Goal: Register for event/course: Sign up to attend an event or enroll in a course

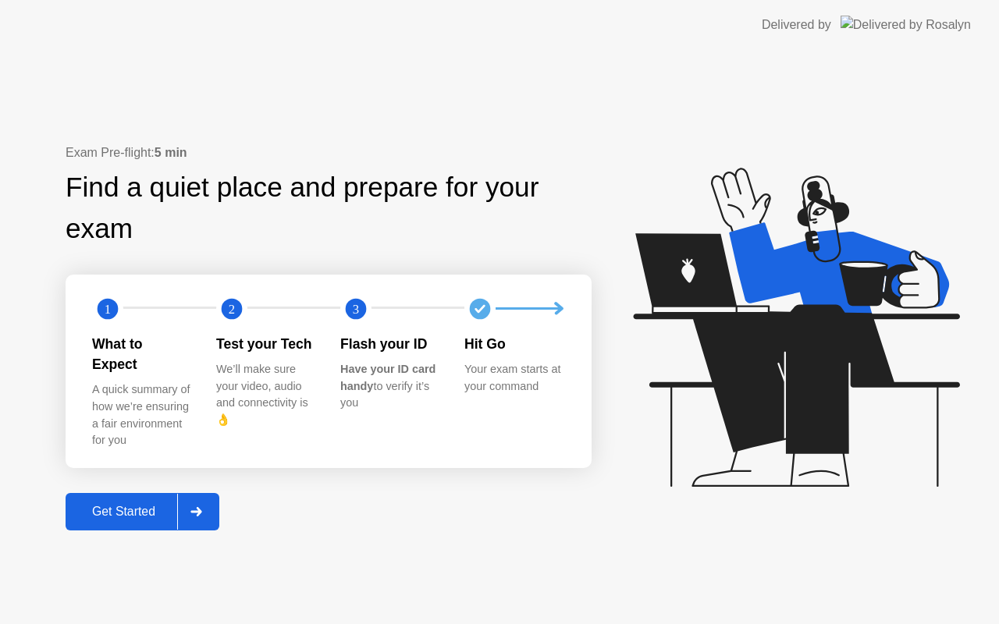
click at [127, 505] on div "Get Started" at bounding box center [123, 512] width 107 height 14
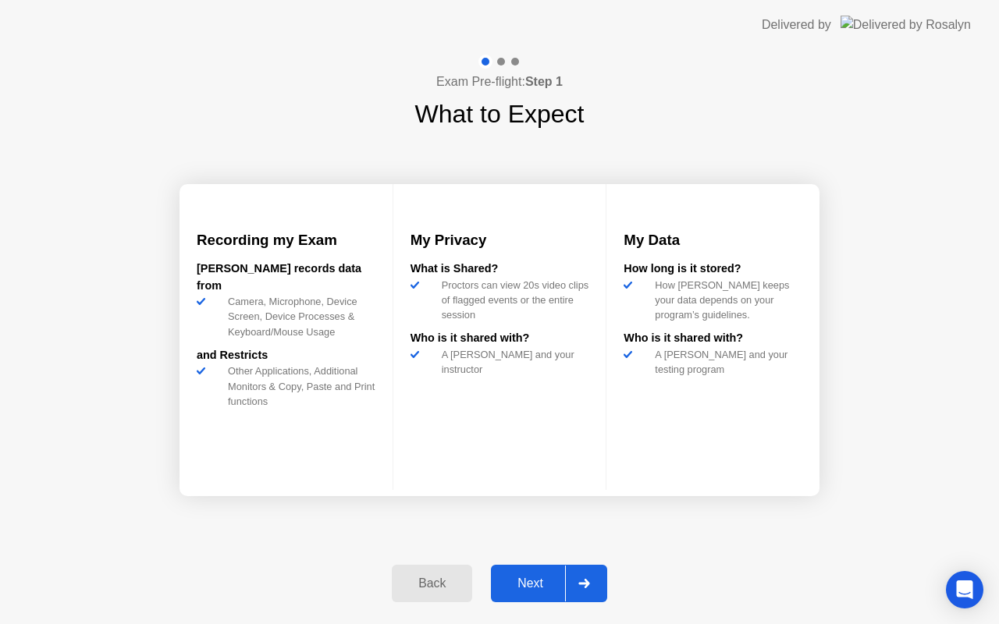
click at [535, 578] on div "Next" at bounding box center [530, 584] width 69 height 14
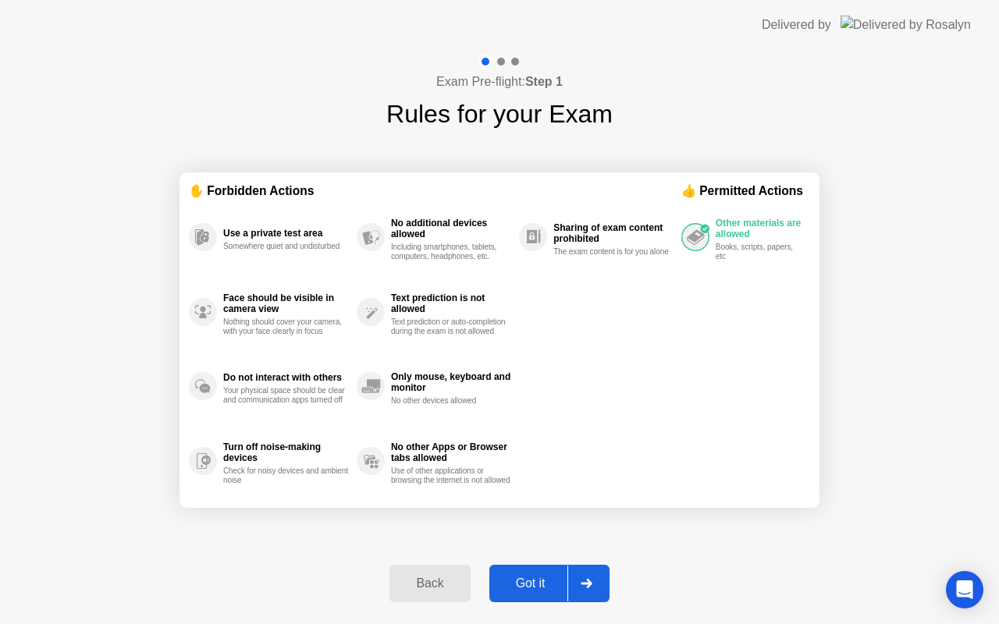
click at [535, 578] on div "Got it" at bounding box center [530, 584] width 73 height 14
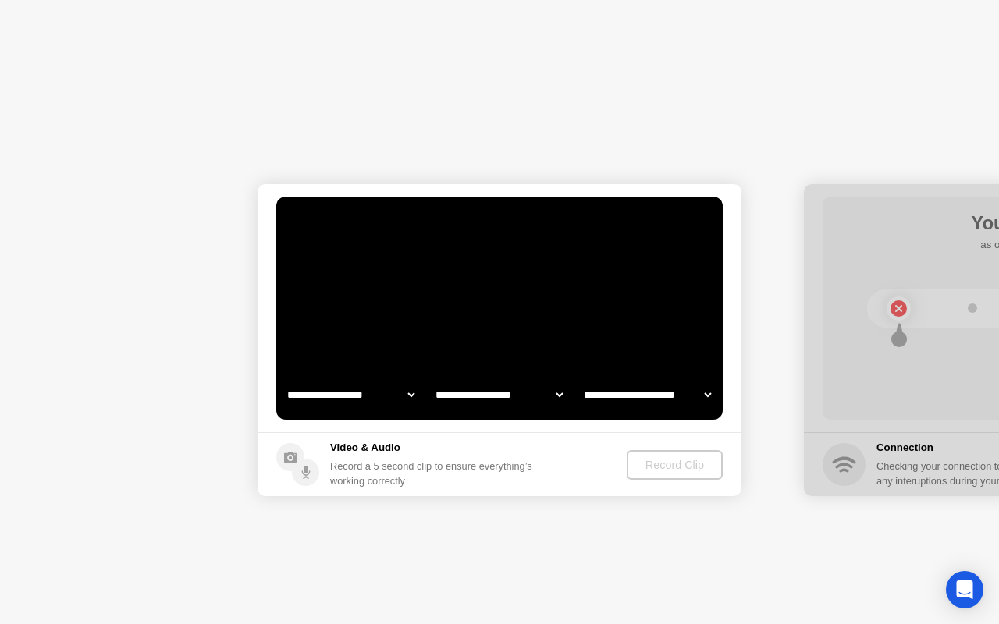
select select "**********"
select select "*******"
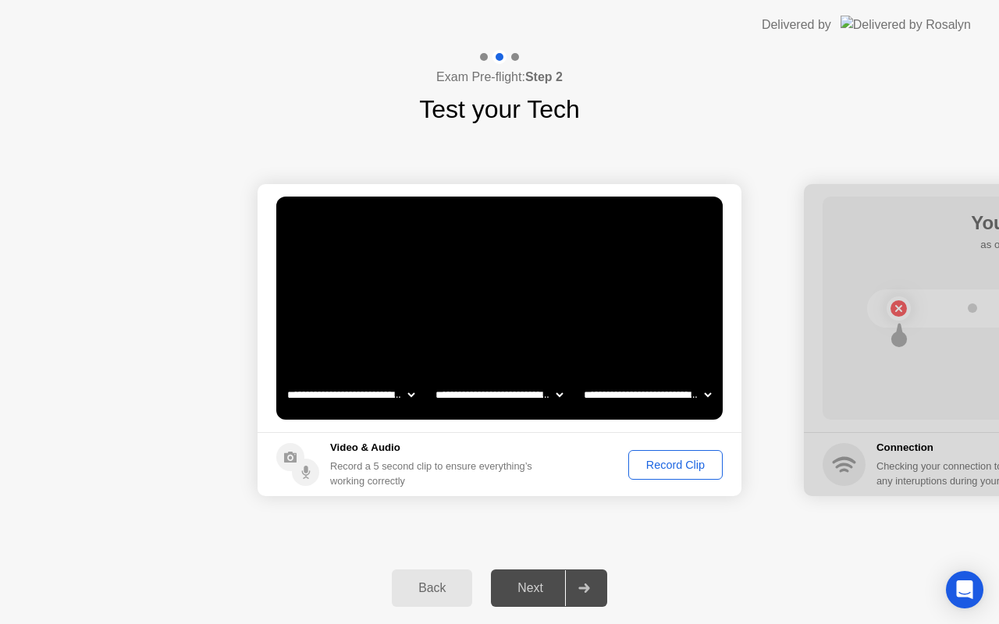
click at [663, 459] on div "Record Clip" at bounding box center [676, 465] width 84 height 12
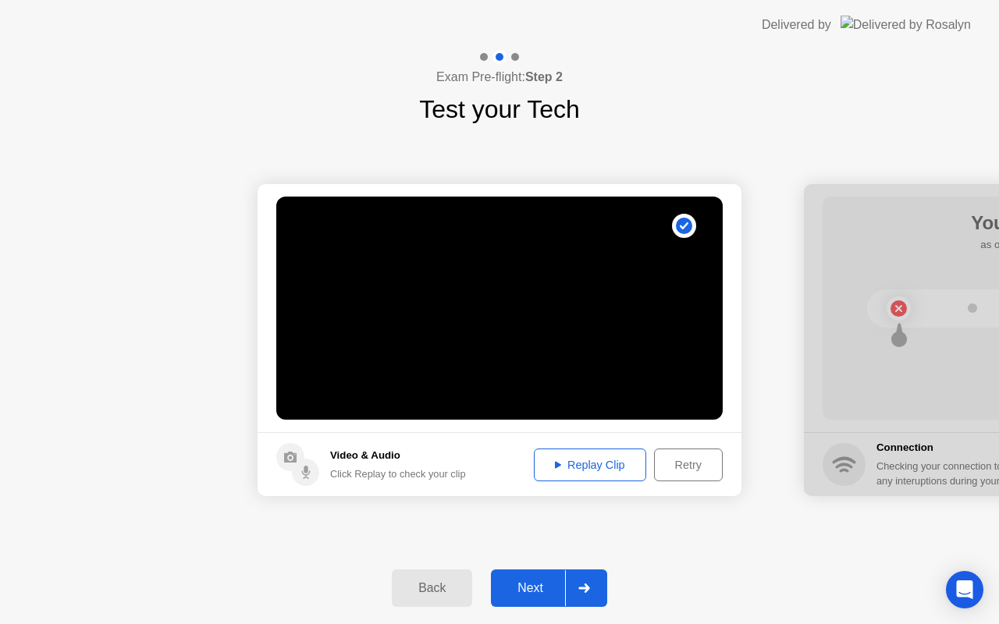
click at [528, 588] on div "Next" at bounding box center [530, 589] width 69 height 14
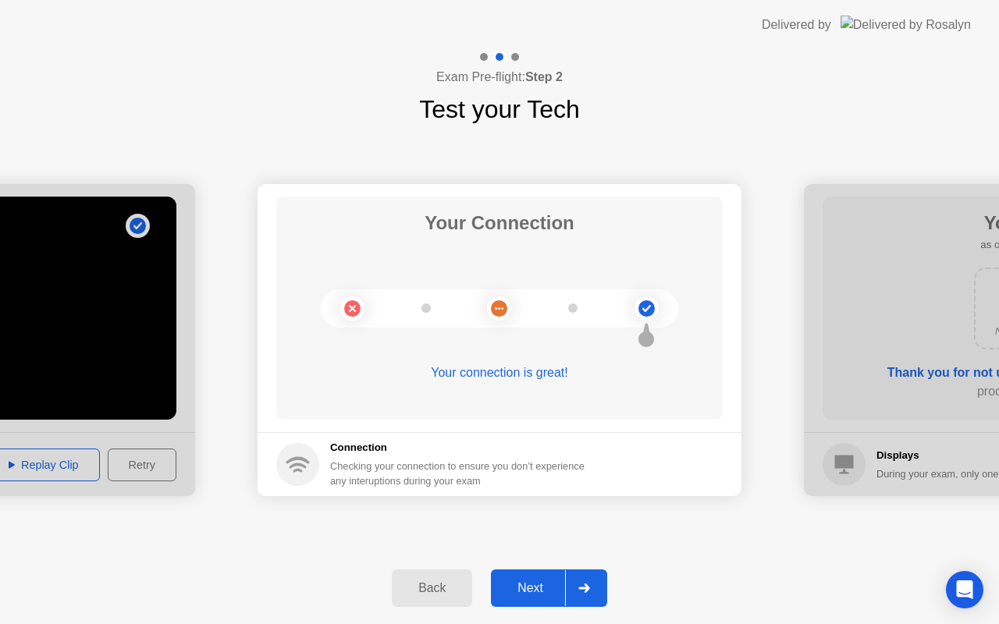
click at [525, 582] on div "Next" at bounding box center [530, 589] width 69 height 14
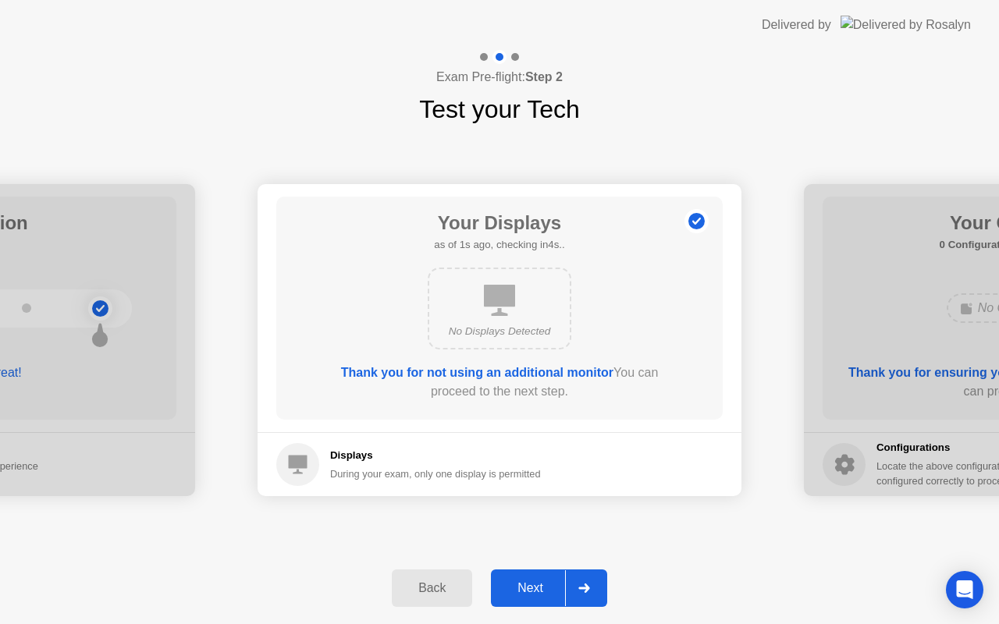
click at [527, 582] on div "Next" at bounding box center [530, 589] width 69 height 14
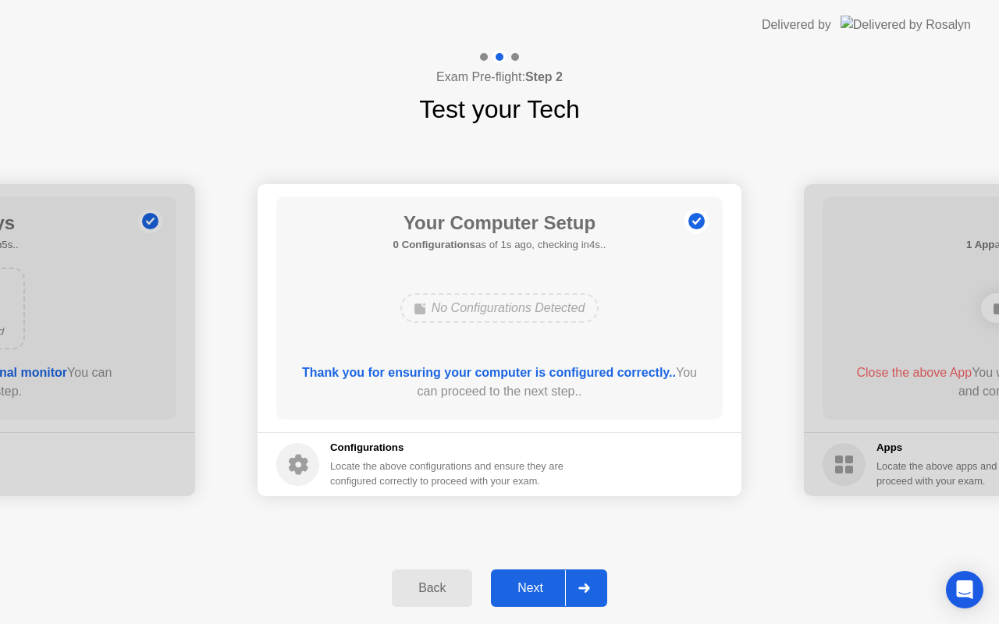
click at [527, 582] on div "Next" at bounding box center [530, 589] width 69 height 14
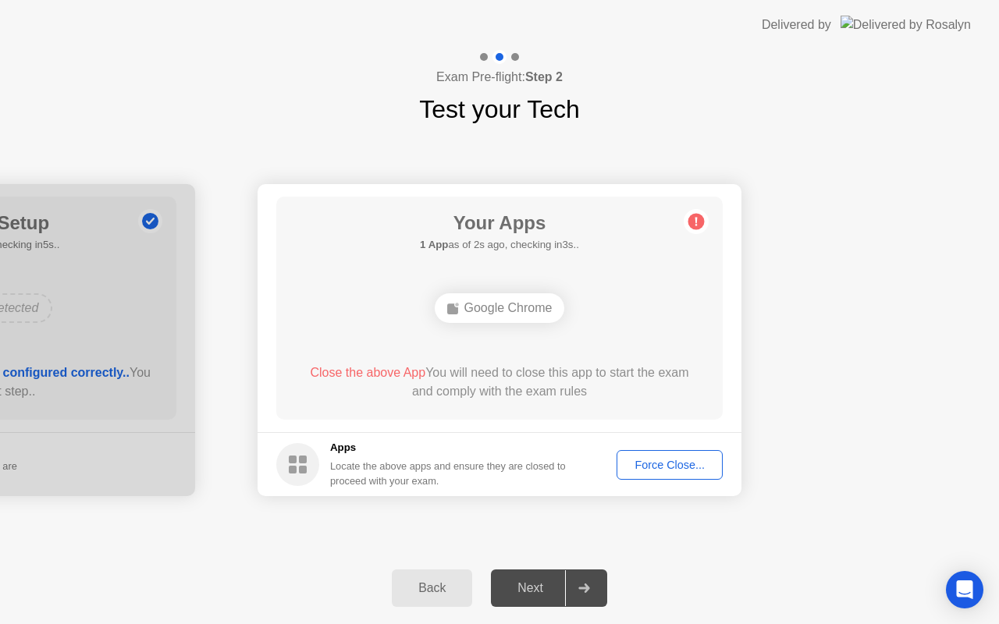
click at [676, 464] on div "Force Close..." at bounding box center [669, 465] width 95 height 12
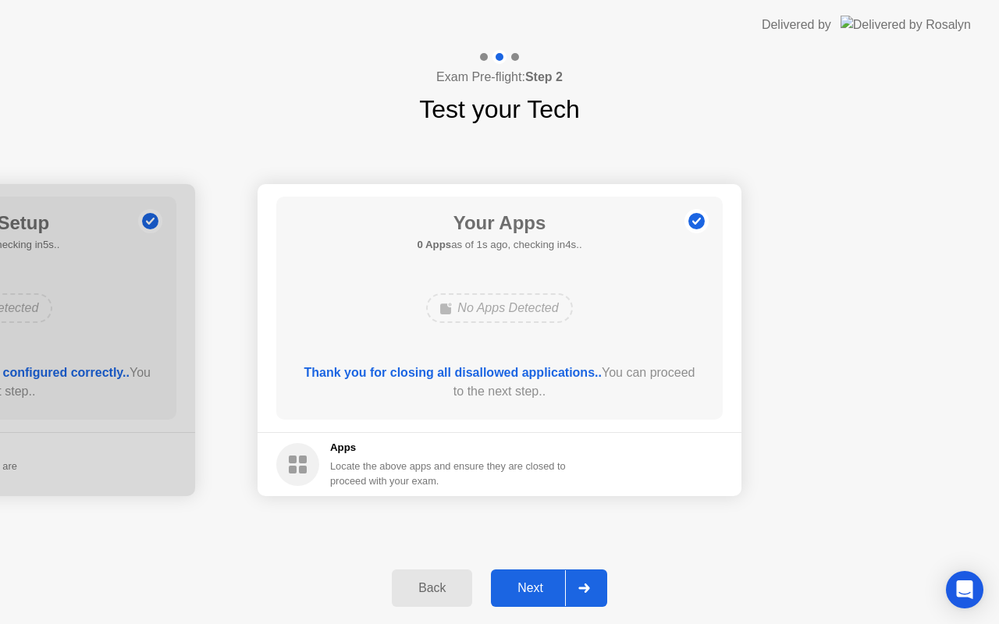
click at [531, 587] on div "Next" at bounding box center [530, 589] width 69 height 14
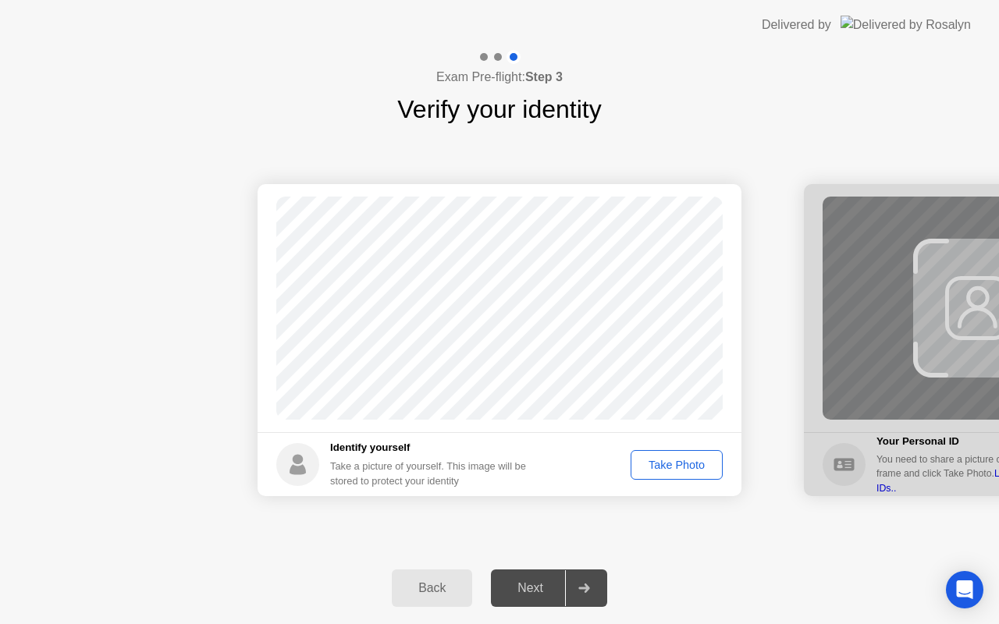
click at [668, 460] on div "Take Photo" at bounding box center [676, 465] width 81 height 12
click at [533, 582] on div "Next" at bounding box center [530, 589] width 69 height 14
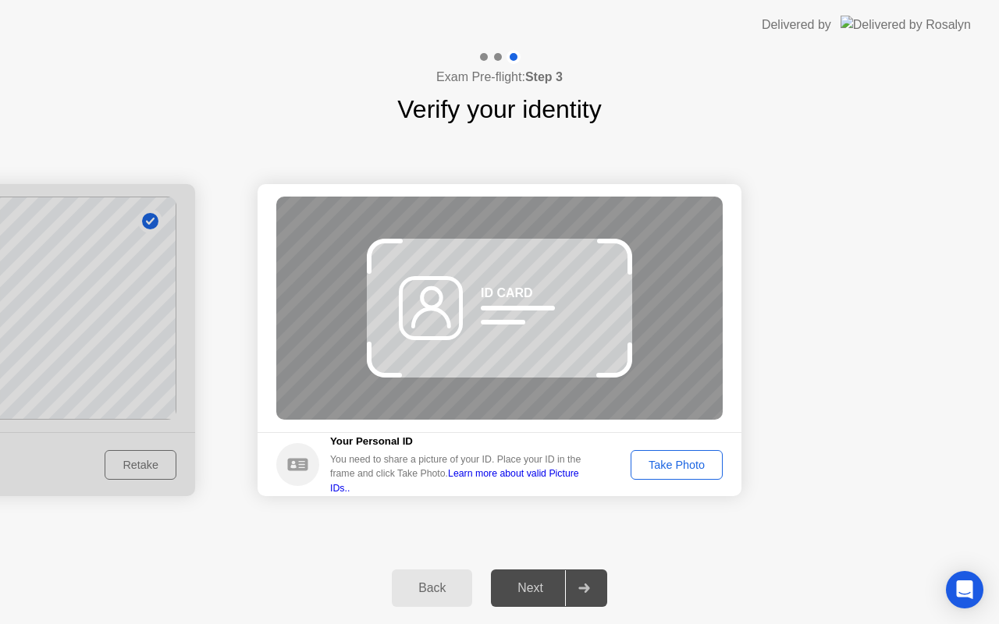
click at [529, 587] on div "Next" at bounding box center [530, 589] width 69 height 14
click at [667, 463] on div "Take Photo" at bounding box center [676, 465] width 81 height 12
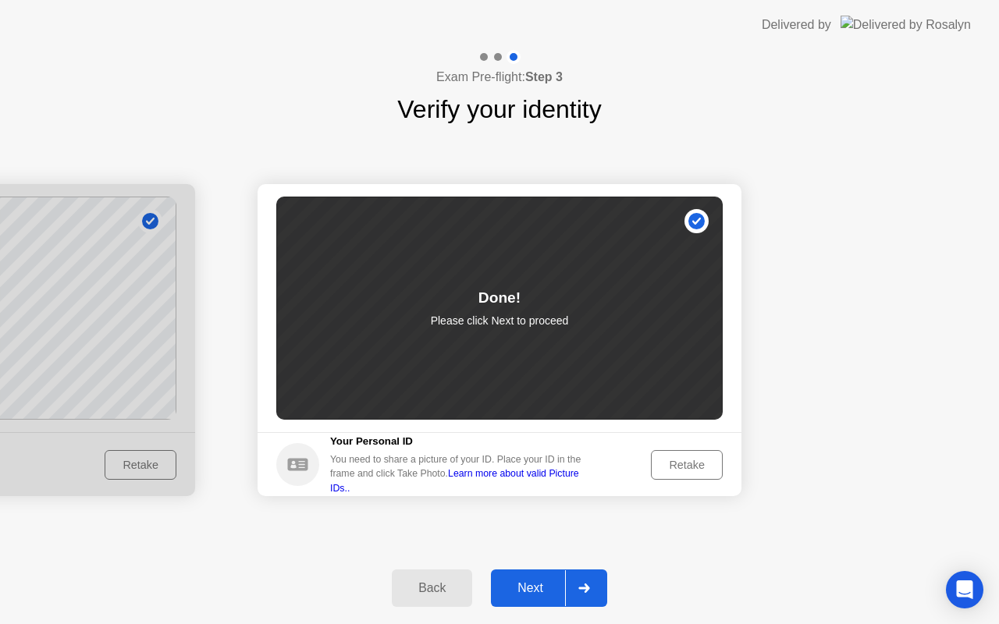
click at [530, 584] on div "Next" at bounding box center [530, 589] width 69 height 14
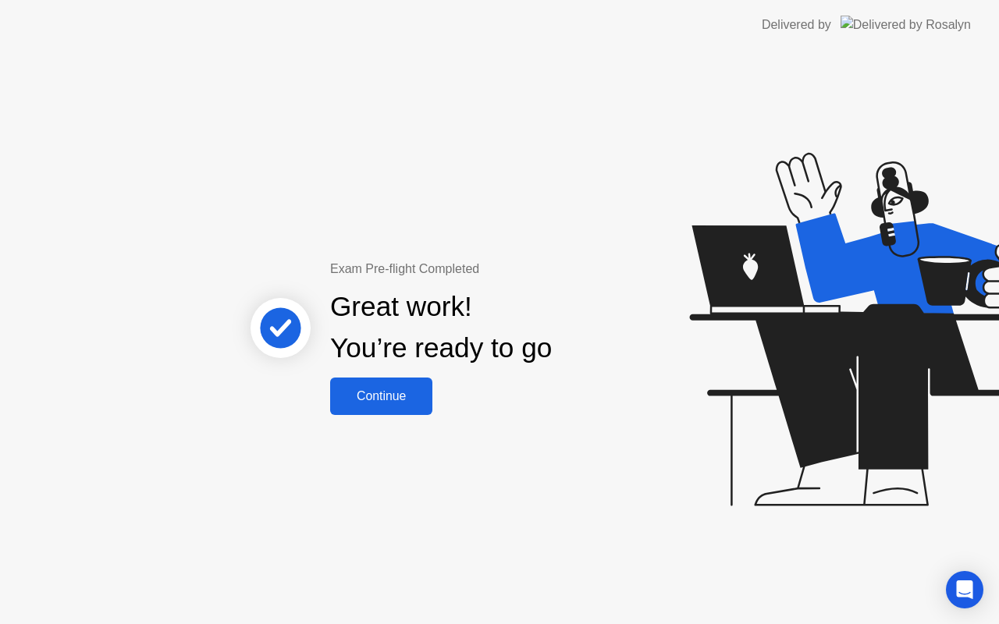
click at [382, 396] on div "Continue" at bounding box center [381, 397] width 93 height 14
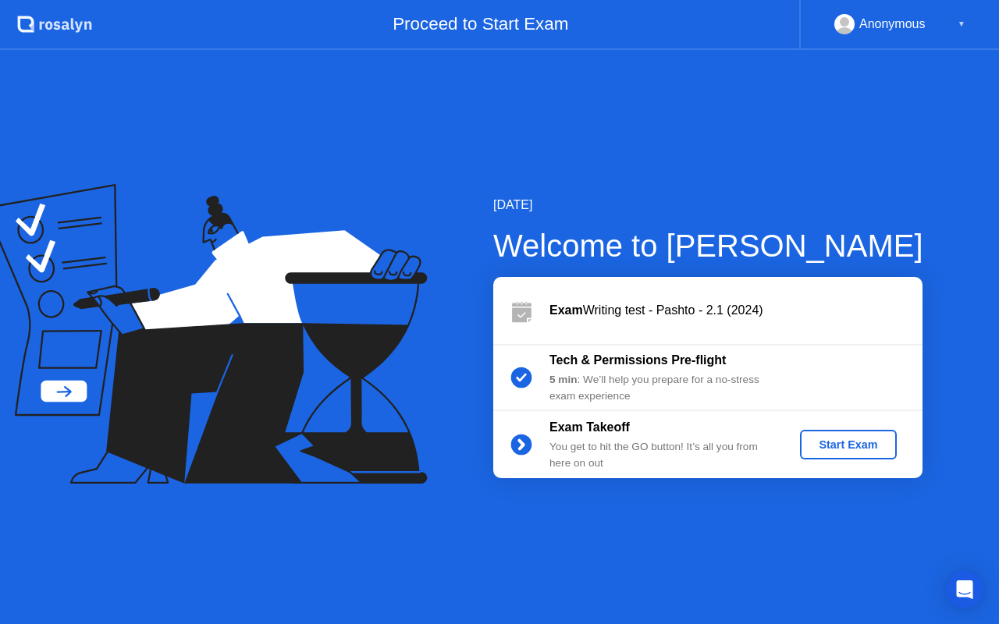
click at [860, 442] on div "Start Exam" at bounding box center [848, 445] width 84 height 12
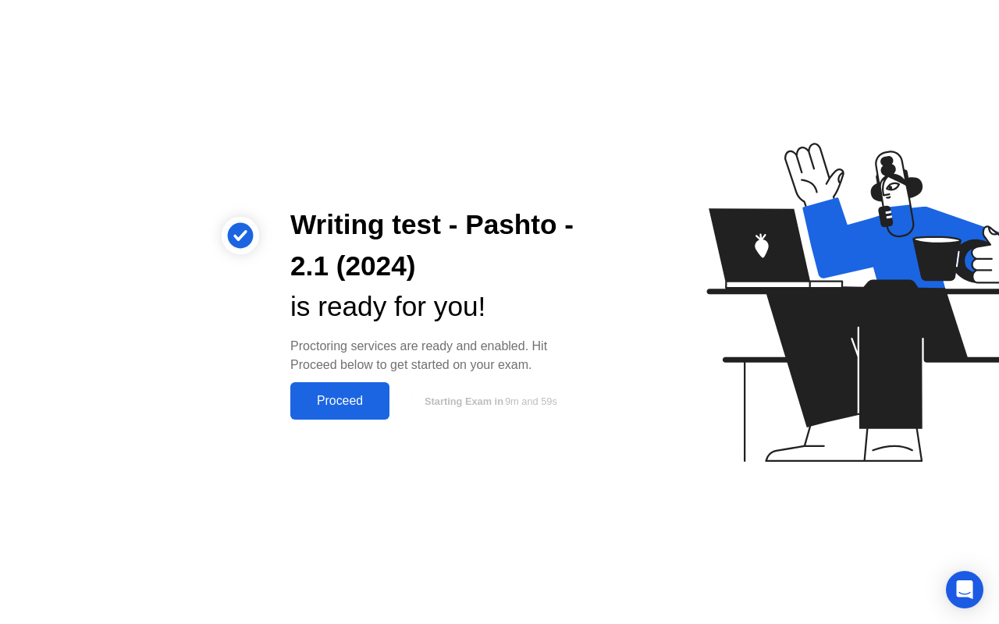
click at [340, 400] on div "Proceed" at bounding box center [340, 401] width 90 height 14
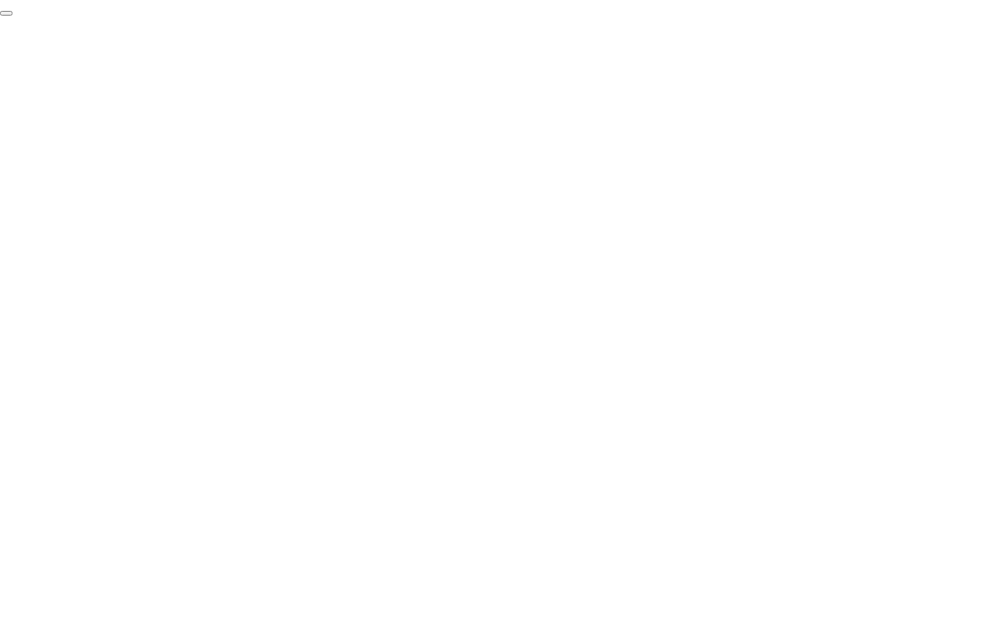
click div "End Proctoring Session"
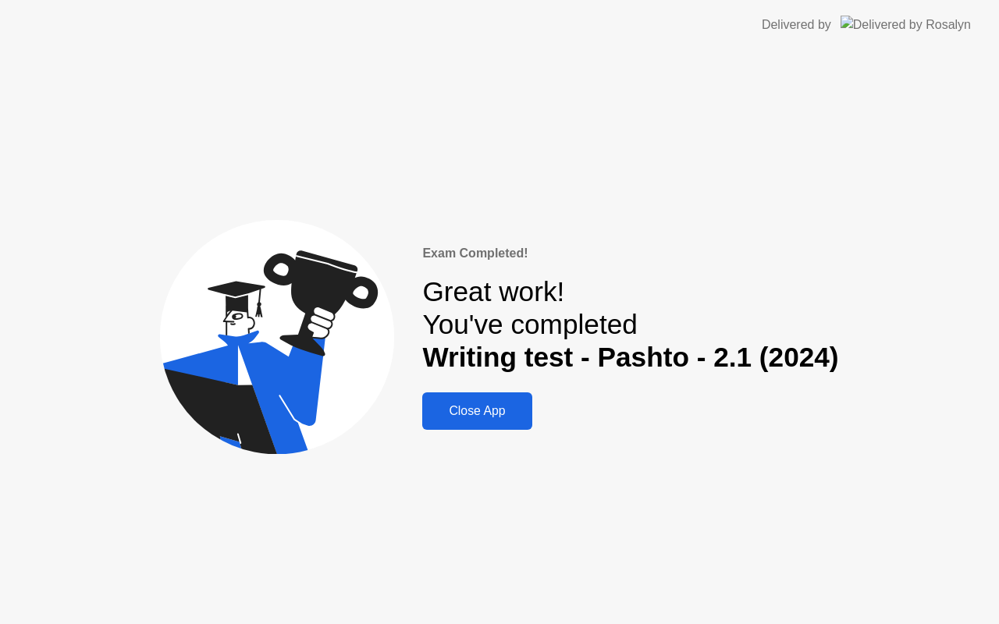
click at [485, 408] on div "Close App" at bounding box center [477, 411] width 100 height 14
